Goal: Information Seeking & Learning: Check status

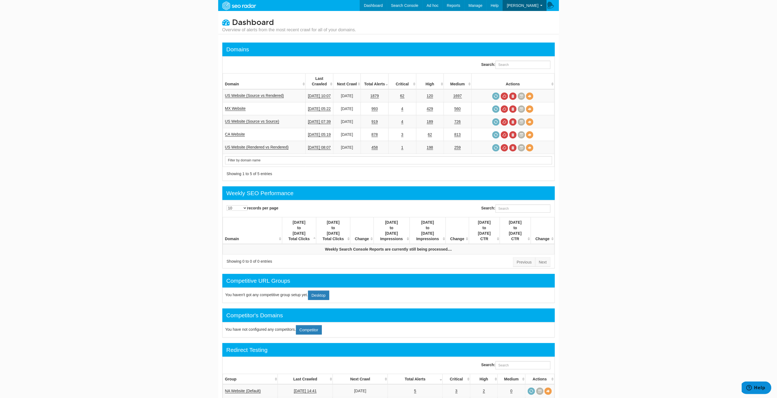
scroll to position [22, 0]
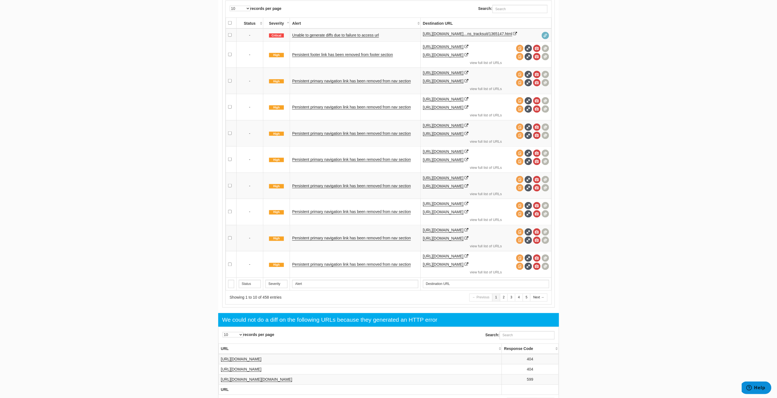
scroll to position [22, 0]
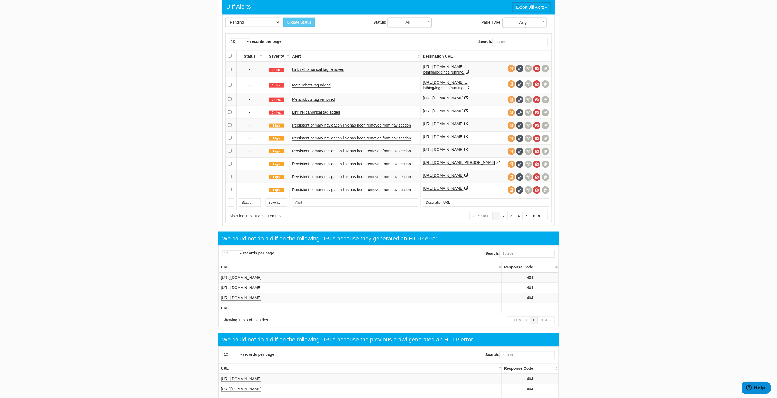
scroll to position [22, 0]
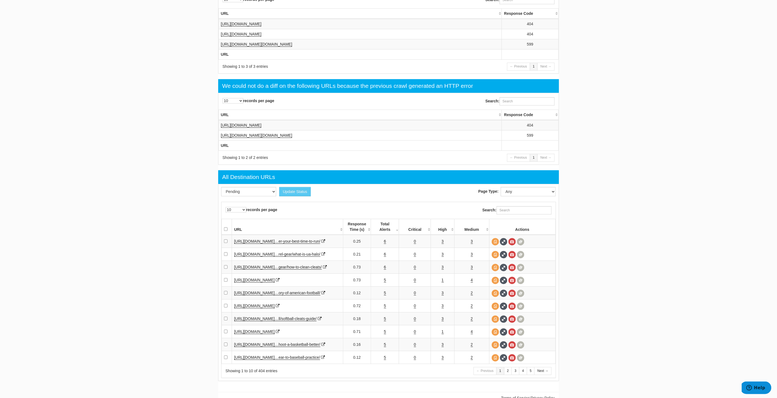
scroll to position [700, 0]
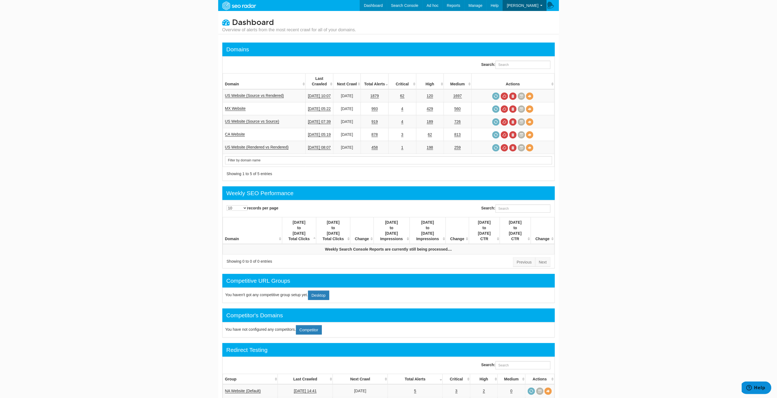
scroll to position [22, 0]
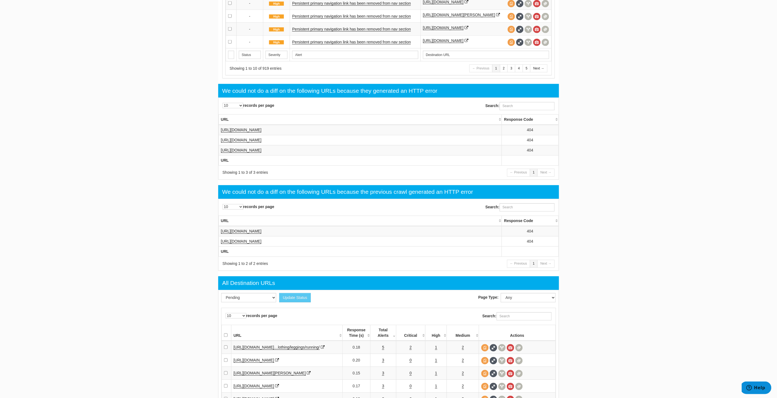
scroll to position [366, 0]
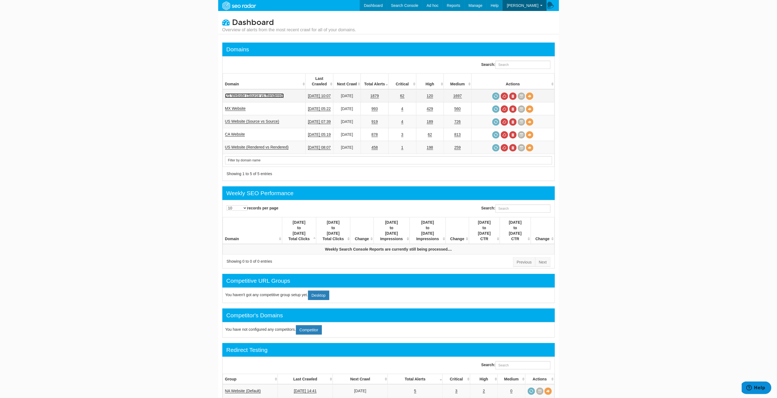
click at [248, 93] on link "US Website (Source vs Rendered)" at bounding box center [254, 95] width 59 height 5
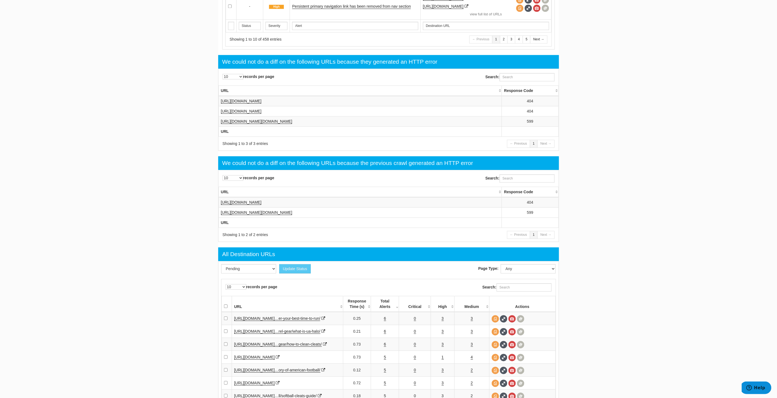
scroll to position [531, 0]
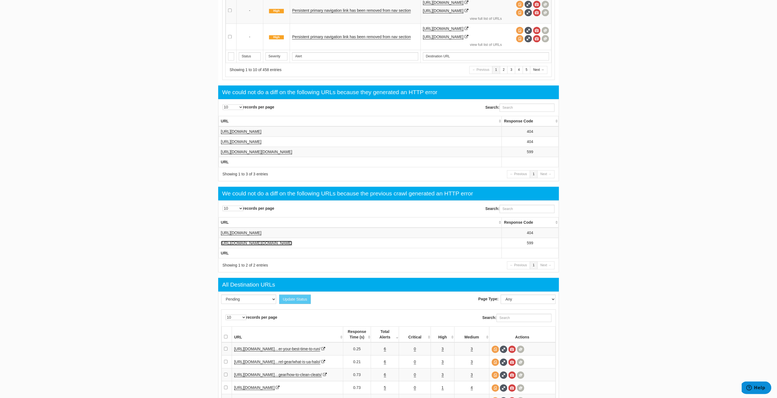
click at [292, 246] on link "https://login.shop.underarmour.com/oauth2/default/v1/authorize?client_id=3da6db…" at bounding box center [256, 243] width 71 height 5
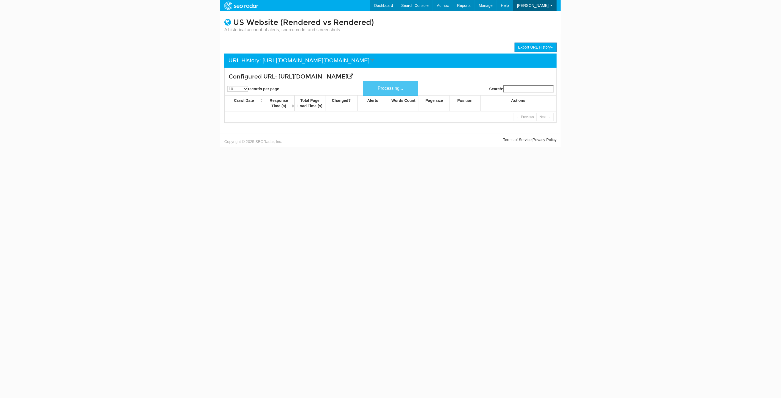
scroll to position [22, 0]
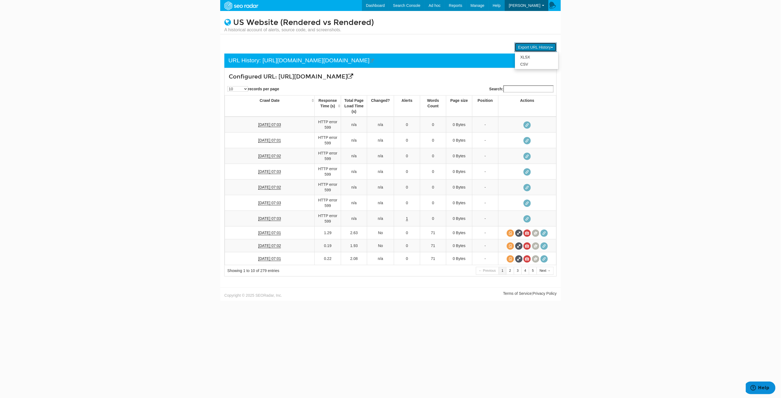
click at [547, 45] on button "Export URL History" at bounding box center [536, 47] width 42 height 9
click at [636, 44] on body "Dashboard Search Console Keyword Winners and Losers Page Winners and Losers Arc…" at bounding box center [390, 199] width 781 height 398
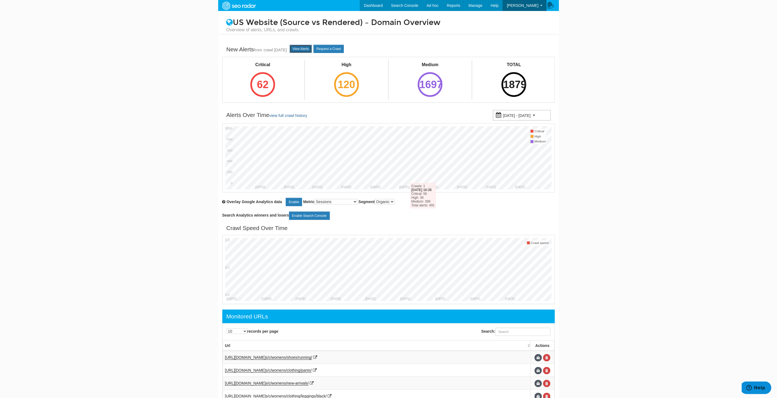
click at [310, 49] on link "View Alerts" at bounding box center [301, 49] width 22 height 8
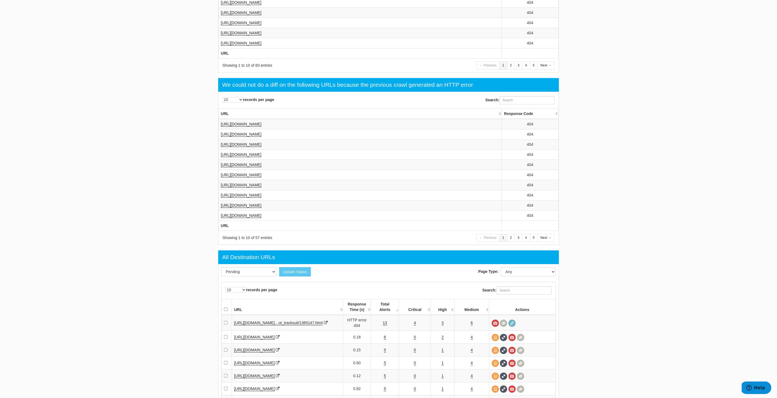
scroll to position [641, 0]
